Goal: Find specific fact: Locate a discrete piece of known information

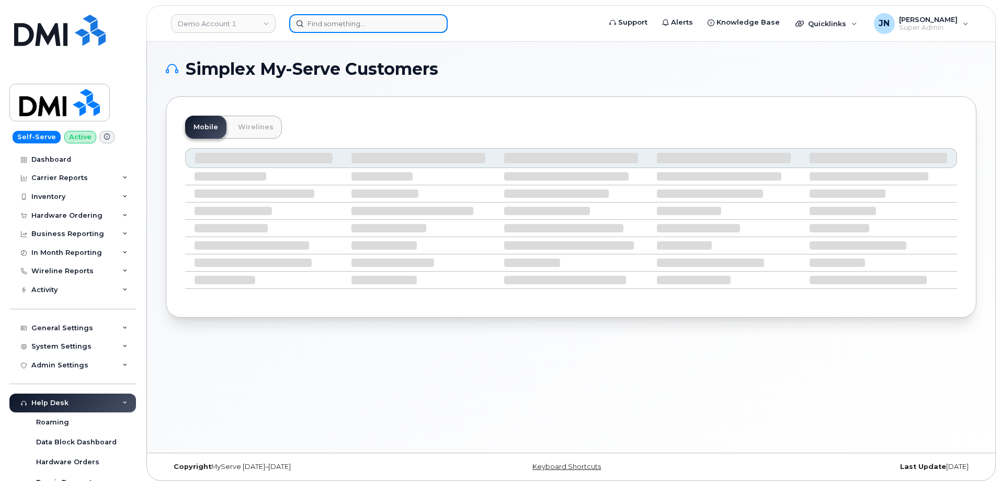
click at [396, 25] on input at bounding box center [368, 23] width 158 height 19
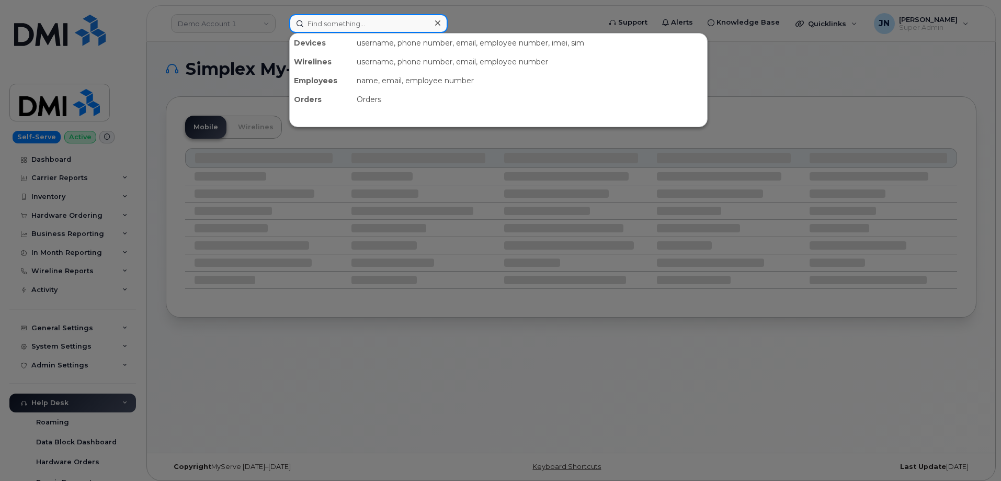
paste input "612-283-4602"
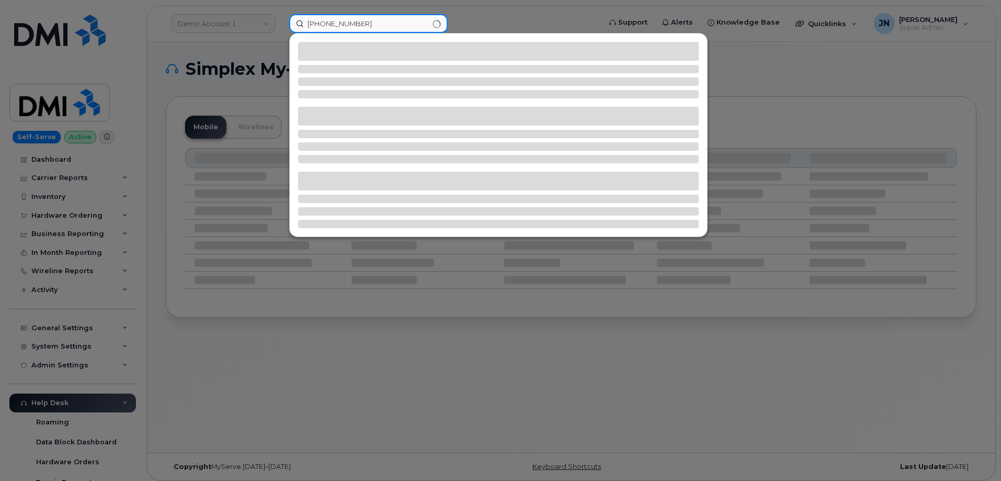
type input "612-283-4602"
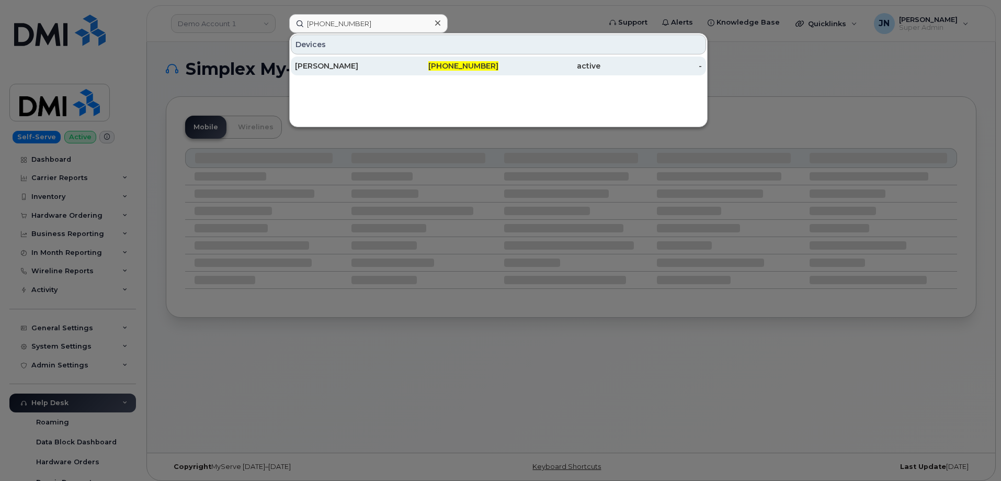
click at [354, 60] on div "DANIEL JIMENEZ" at bounding box center [346, 65] width 102 height 19
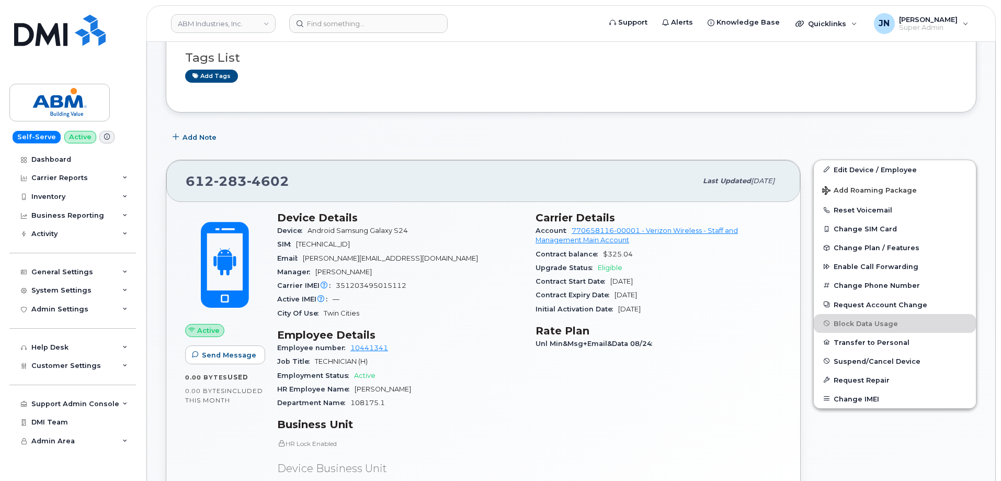
scroll to position [140, 0]
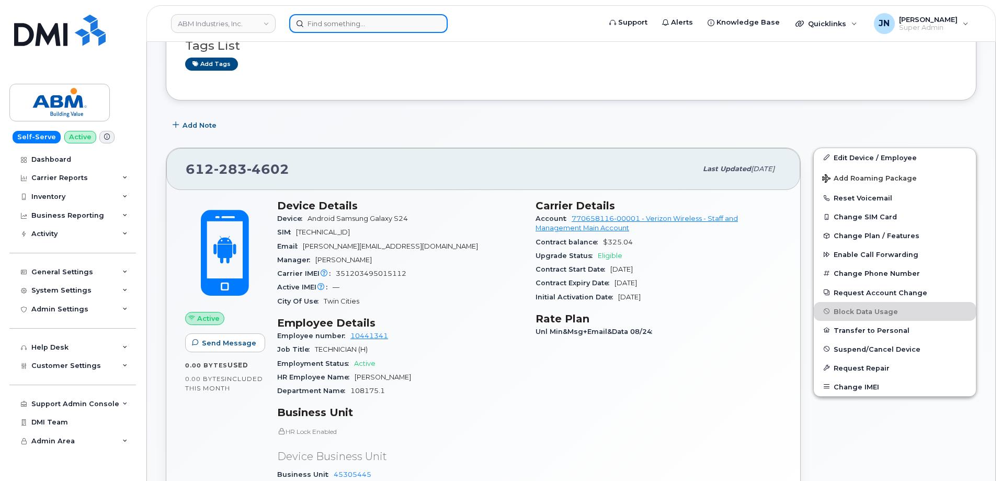
click at [390, 23] on input at bounding box center [368, 23] width 158 height 19
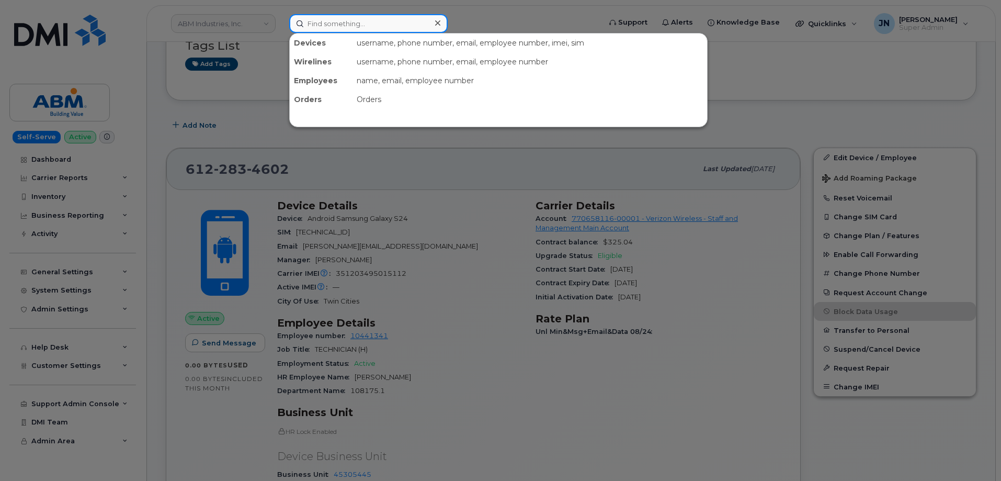
paste input "205-650-9881"
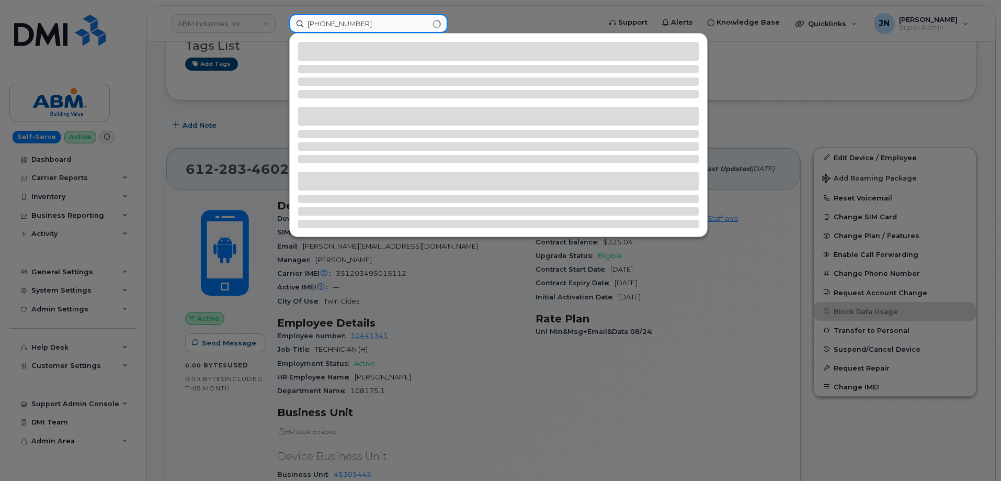
type input "205-650-9881"
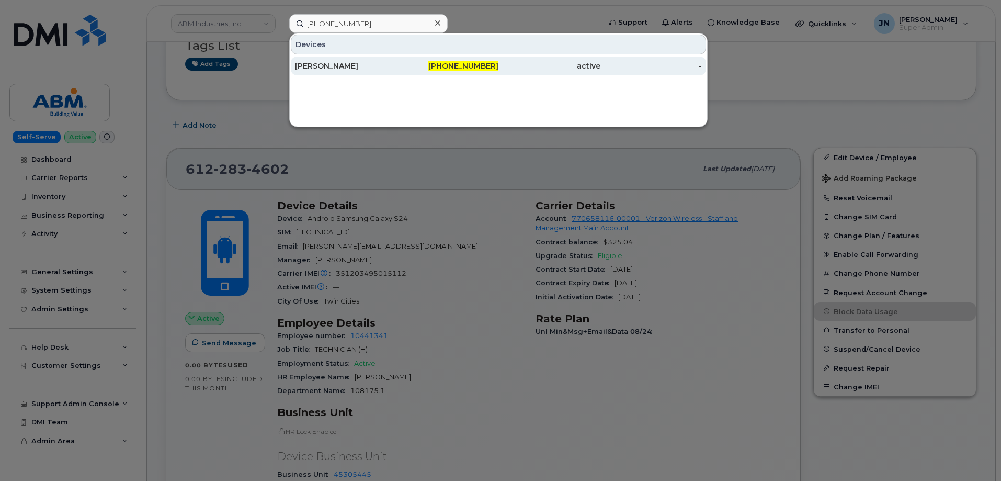
click at [332, 64] on div "[PERSON_NAME]" at bounding box center [346, 66] width 102 height 10
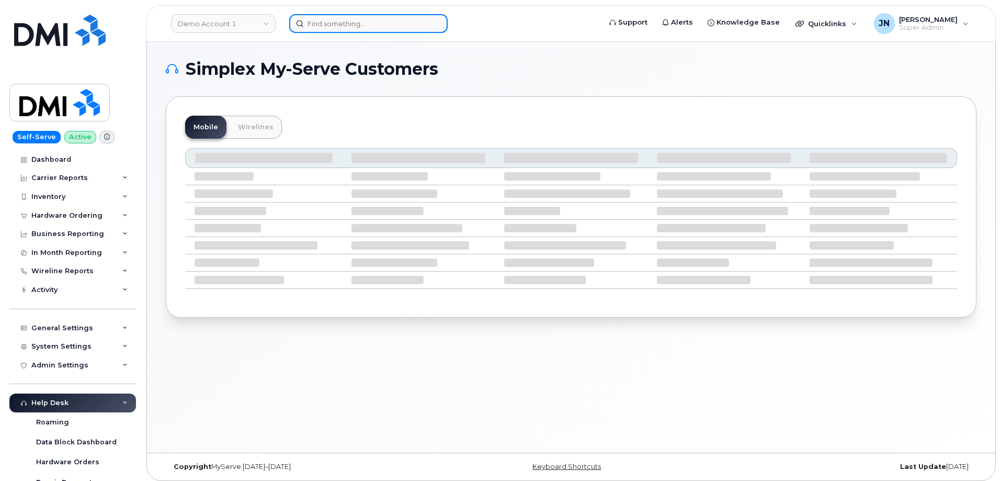
click at [330, 23] on input at bounding box center [368, 23] width 158 height 19
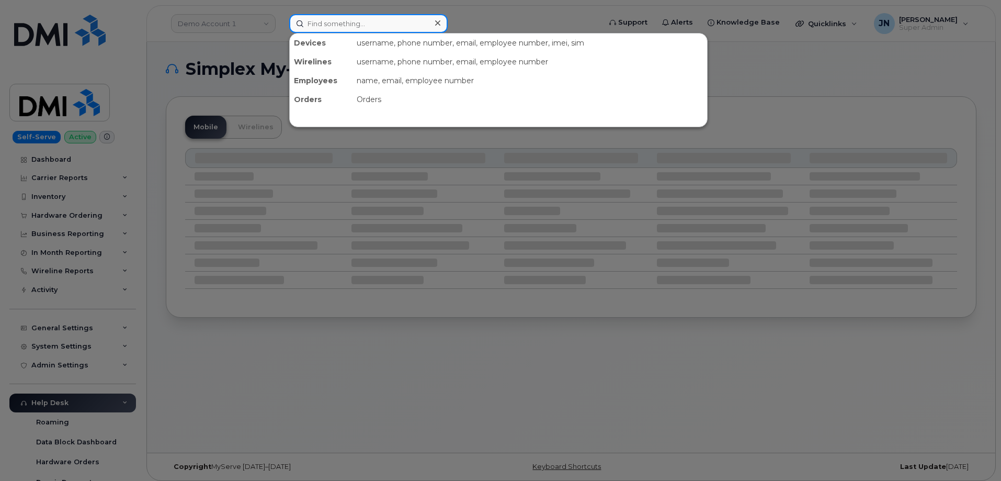
paste input "5088262631"
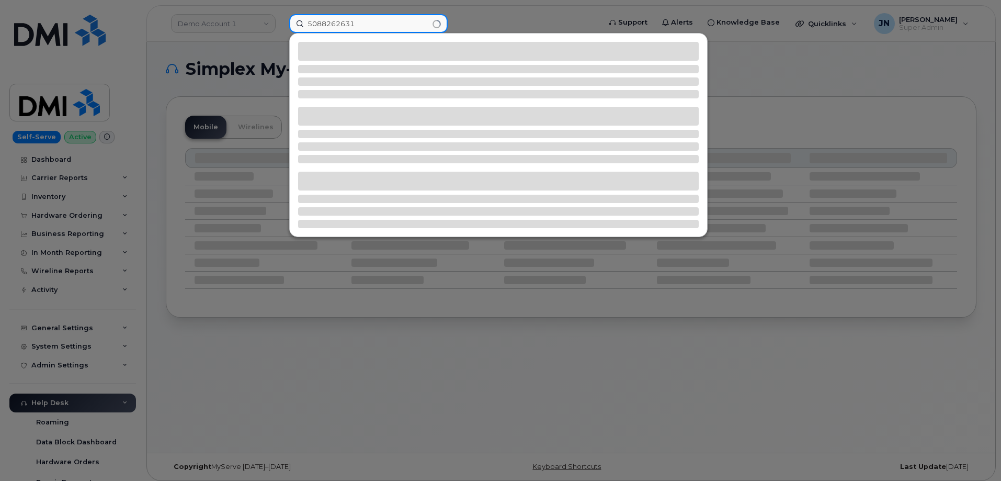
type input "5088262631"
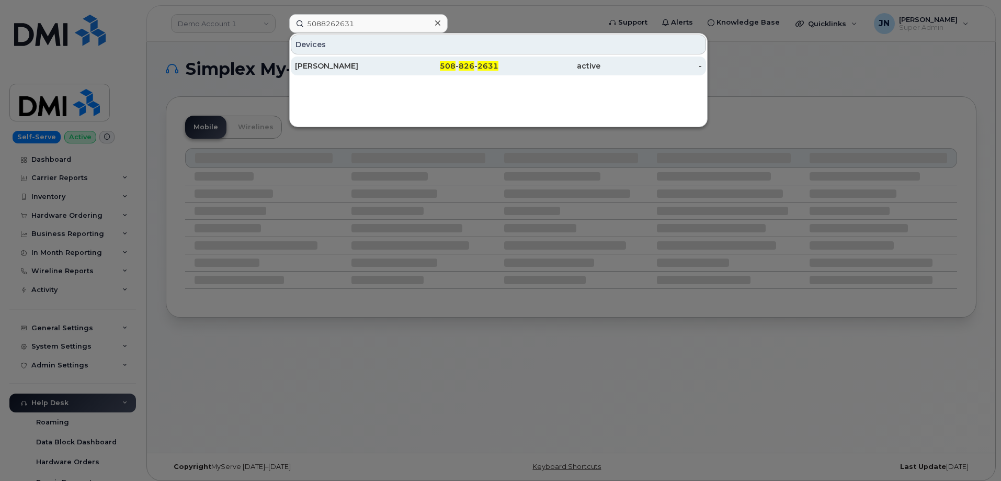
click at [486, 67] on span "2631" at bounding box center [488, 65] width 21 height 9
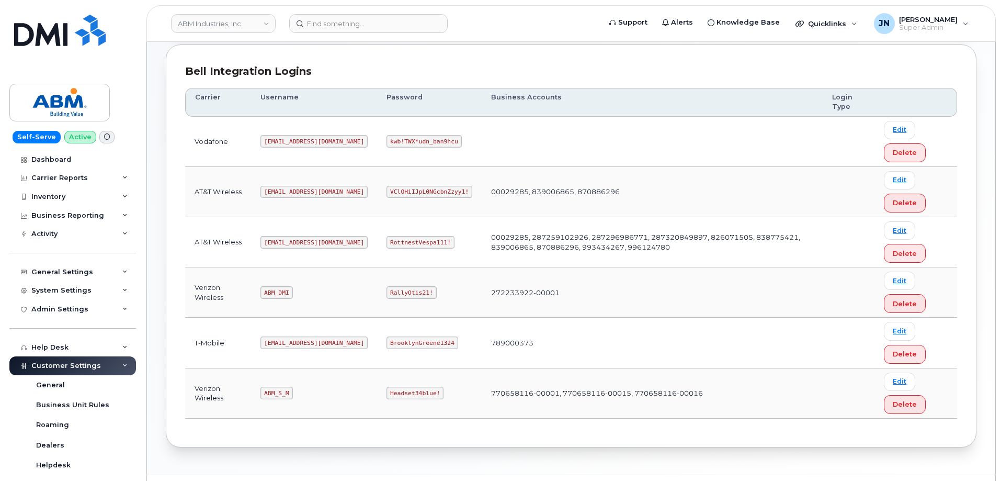
scroll to position [160, 0]
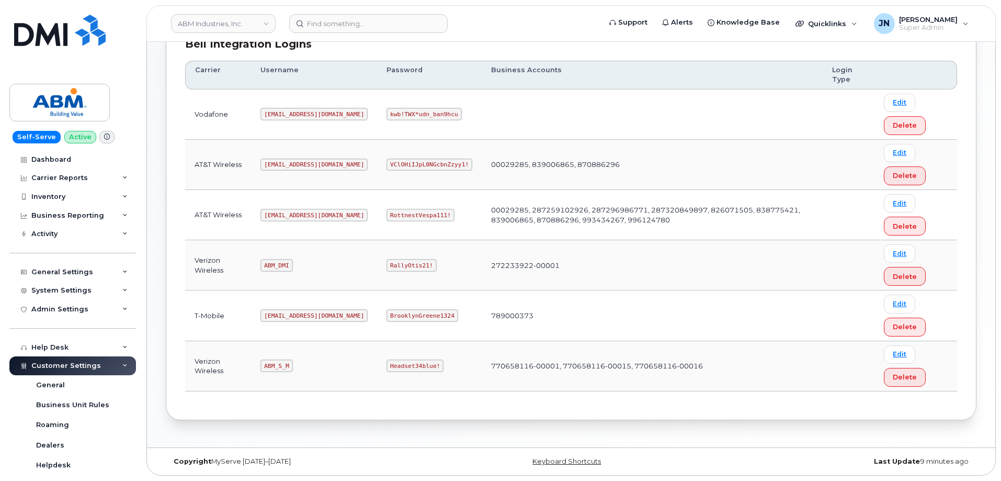
click at [279, 265] on code "ABM_DMI" at bounding box center [276, 265] width 32 height 13
copy code "ABM_DMI"
click at [377, 258] on td "RallyOtis21!" at bounding box center [429, 265] width 105 height 50
click at [387, 263] on code "RallyOtis21!" at bounding box center [412, 265] width 50 height 13
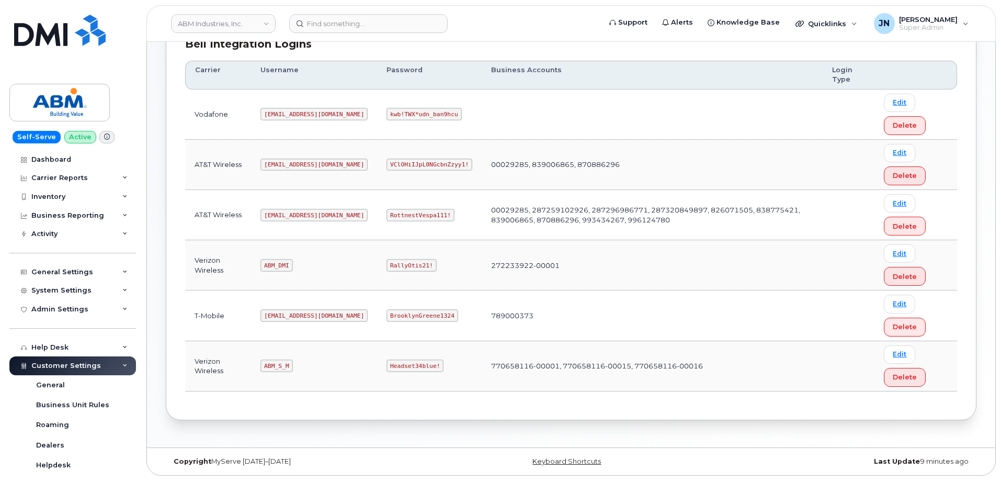
click at [387, 263] on code "RallyOtis21!" at bounding box center [412, 265] width 50 height 13
click at [387, 262] on code "RallyOtis21!" at bounding box center [412, 265] width 50 height 13
copy code "RallyOtis21!"
click at [275, 367] on code "ABM_S_M" at bounding box center [276, 365] width 32 height 13
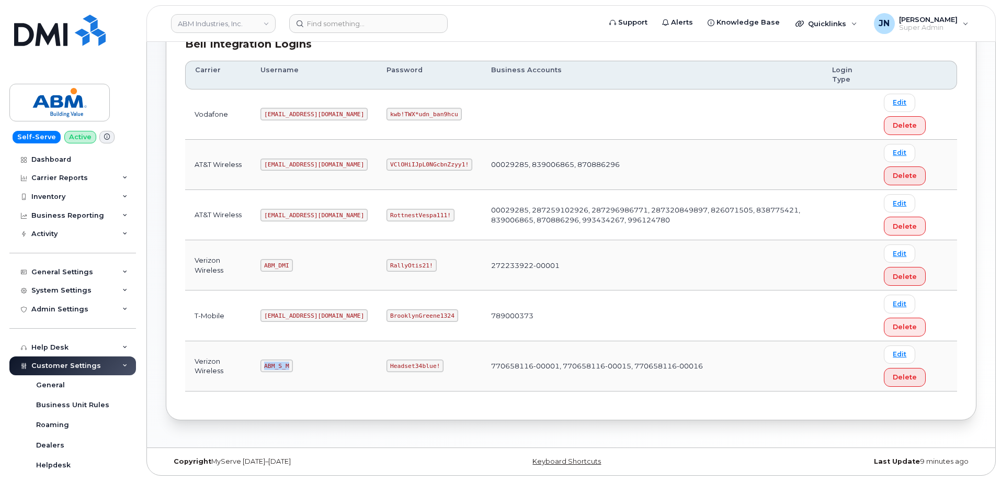
click at [275, 366] on code "ABM_S_M" at bounding box center [276, 365] width 32 height 13
copy code "ABM_S_M"
click at [387, 368] on code "Headset34blue!" at bounding box center [415, 365] width 57 height 13
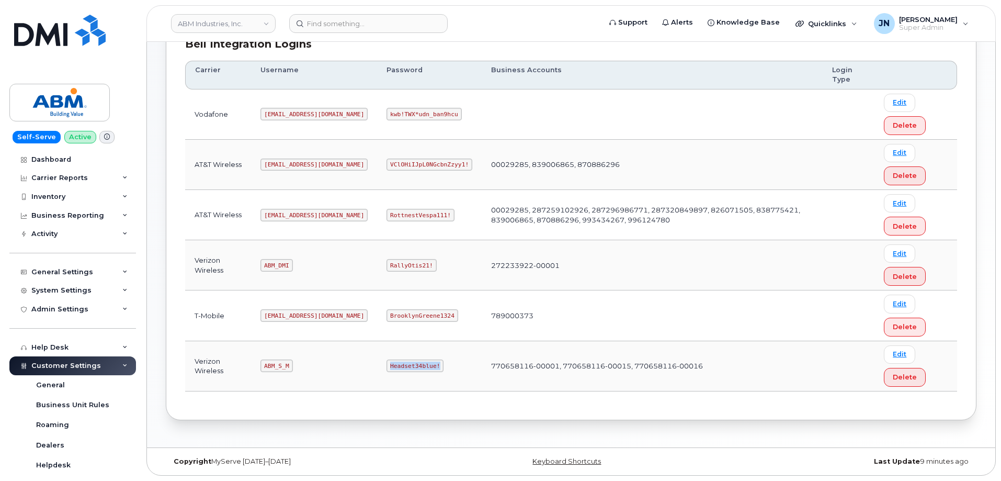
copy code "Headset34blue!"
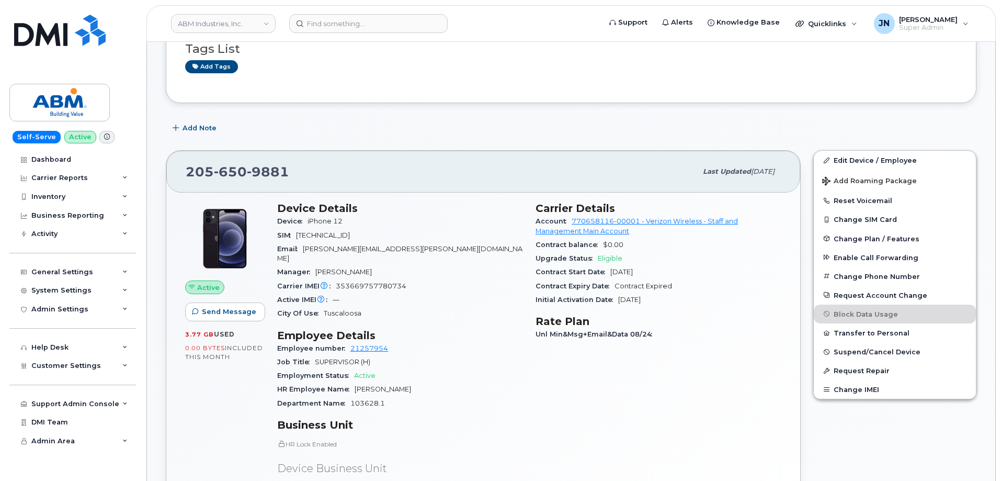
scroll to position [209, 0]
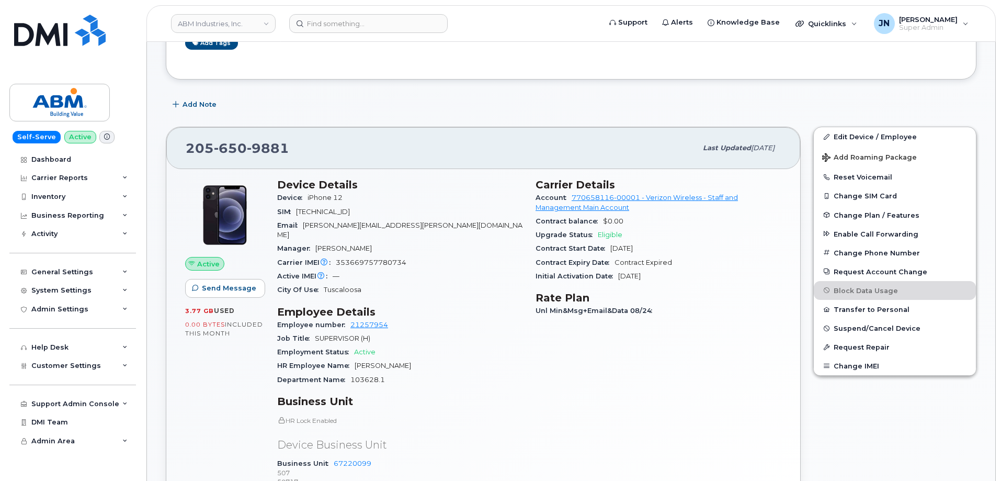
click at [350, 208] on span "[TECHNICAL_ID]" at bounding box center [323, 212] width 54 height 8
copy span "[TECHNICAL_ID]"
